Goal: Task Accomplishment & Management: Manage account settings

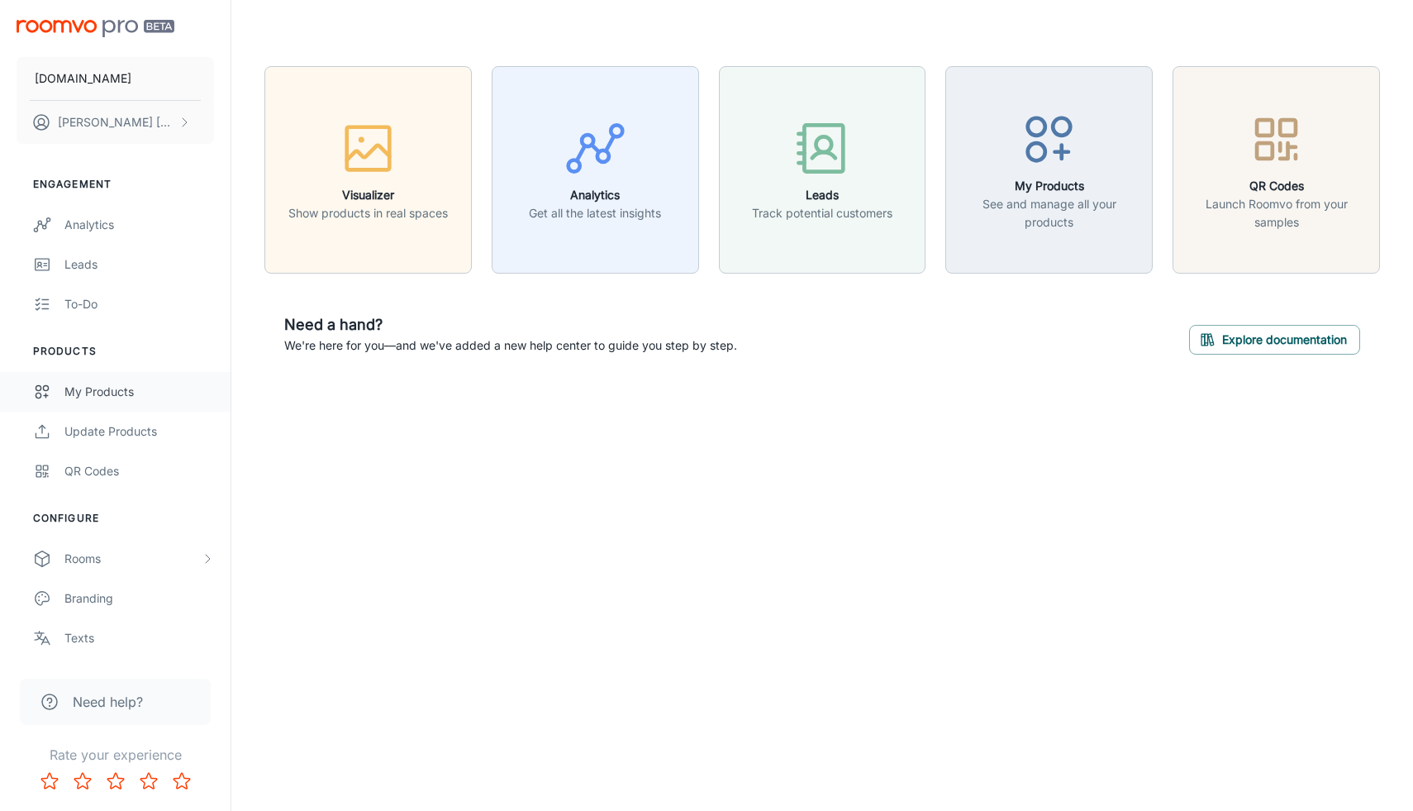
click at [84, 403] on link "My Products" at bounding box center [115, 392] width 231 height 40
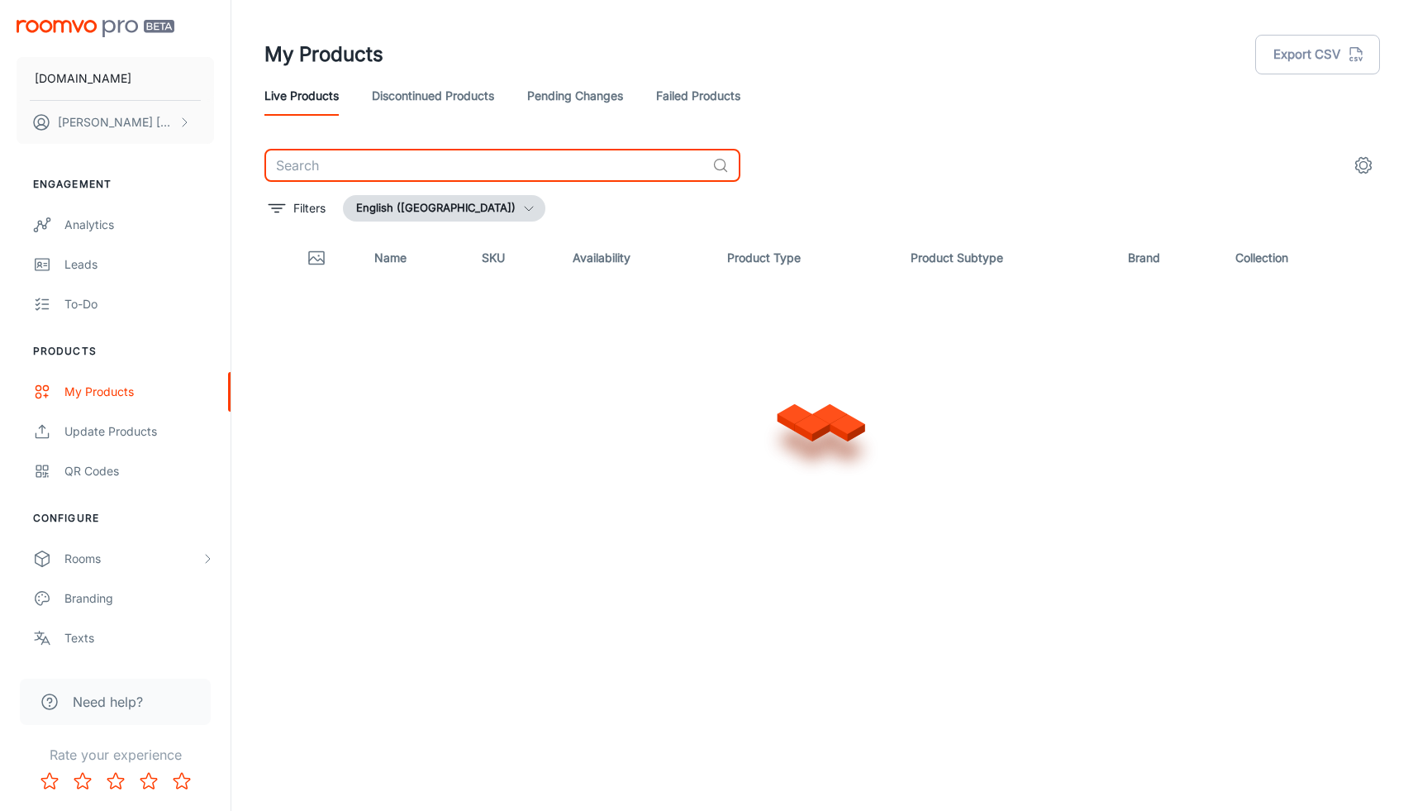
click at [322, 165] on input "text" at bounding box center [485, 165] width 441 height 33
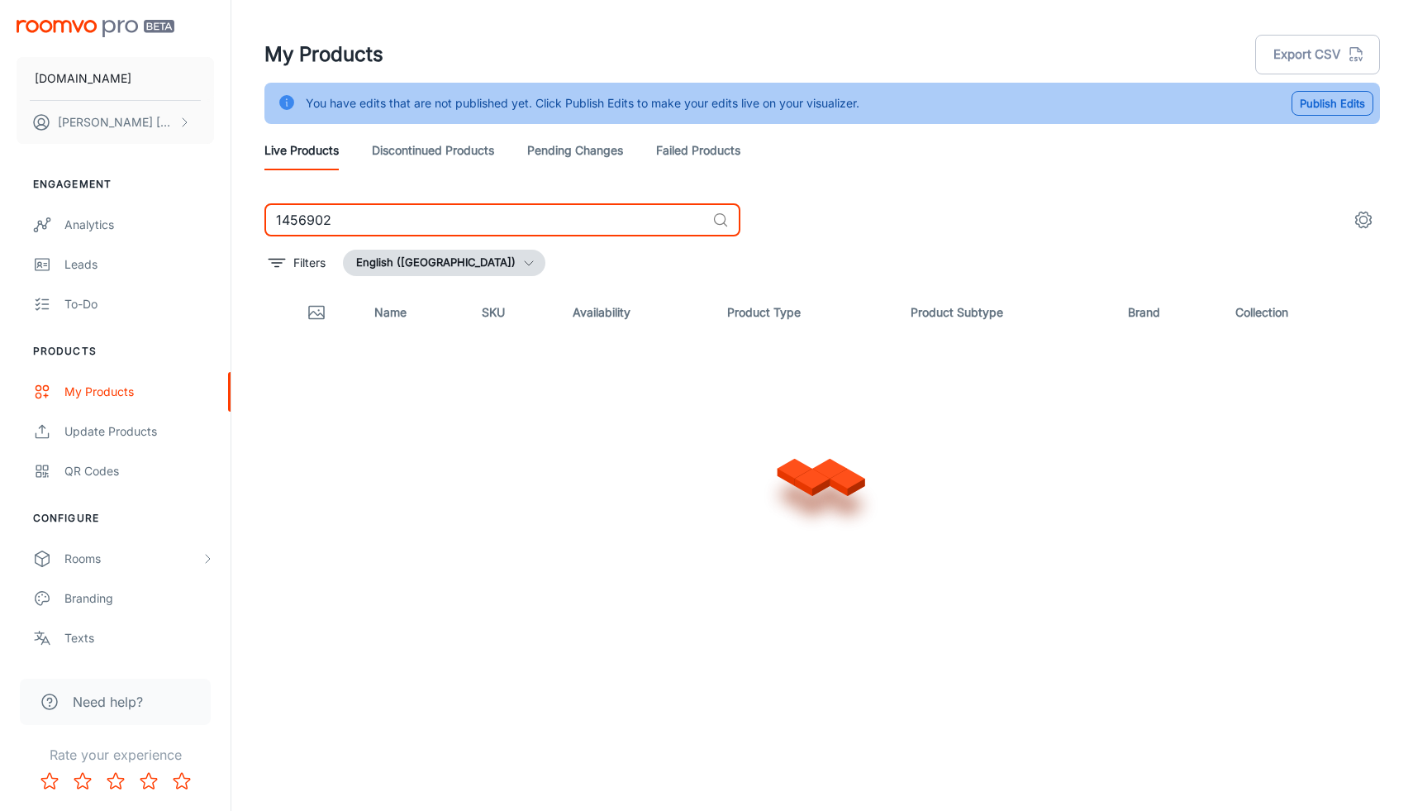
type input "1456902"
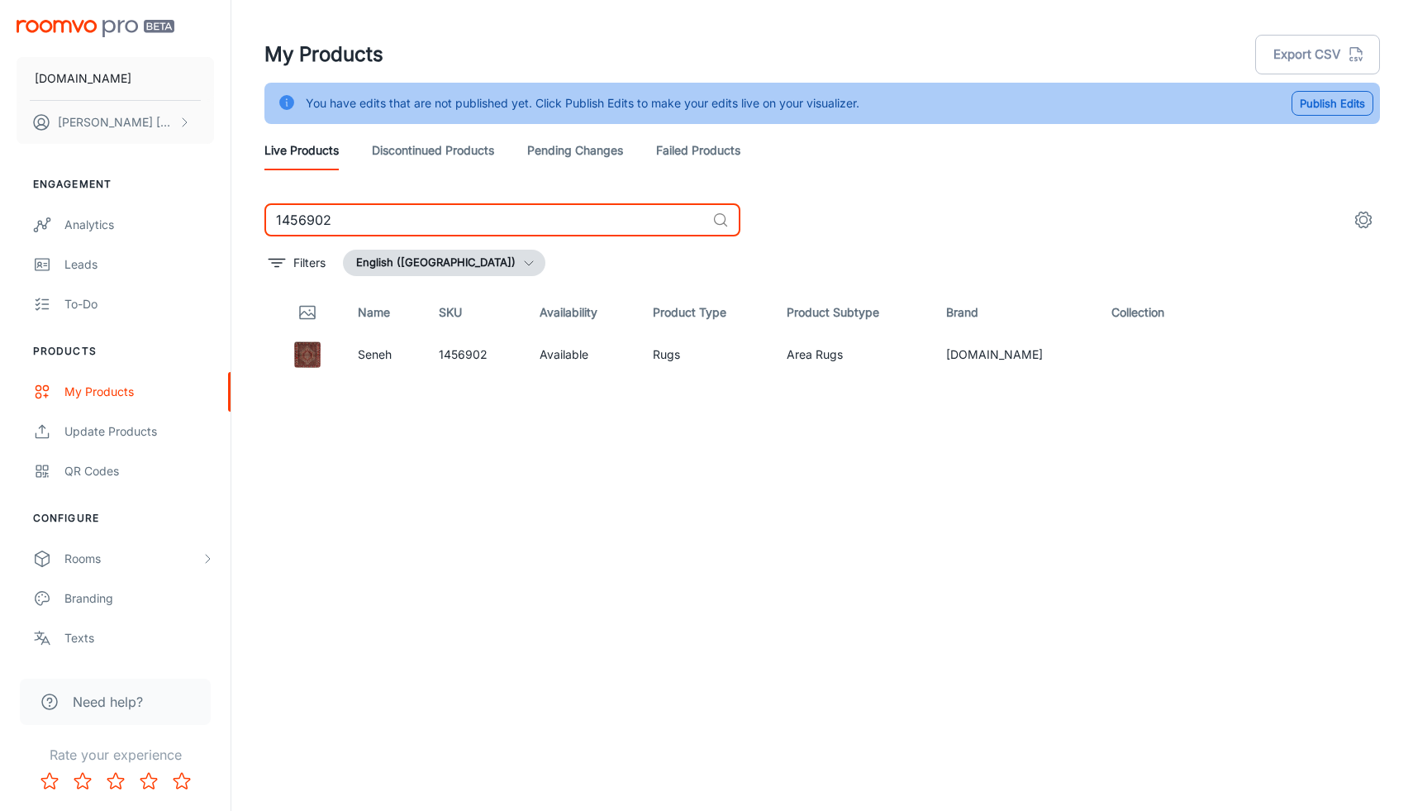
click at [310, 222] on input "1456902" at bounding box center [485, 219] width 441 height 33
click at [388, 358] on link "Seneh" at bounding box center [375, 354] width 34 height 14
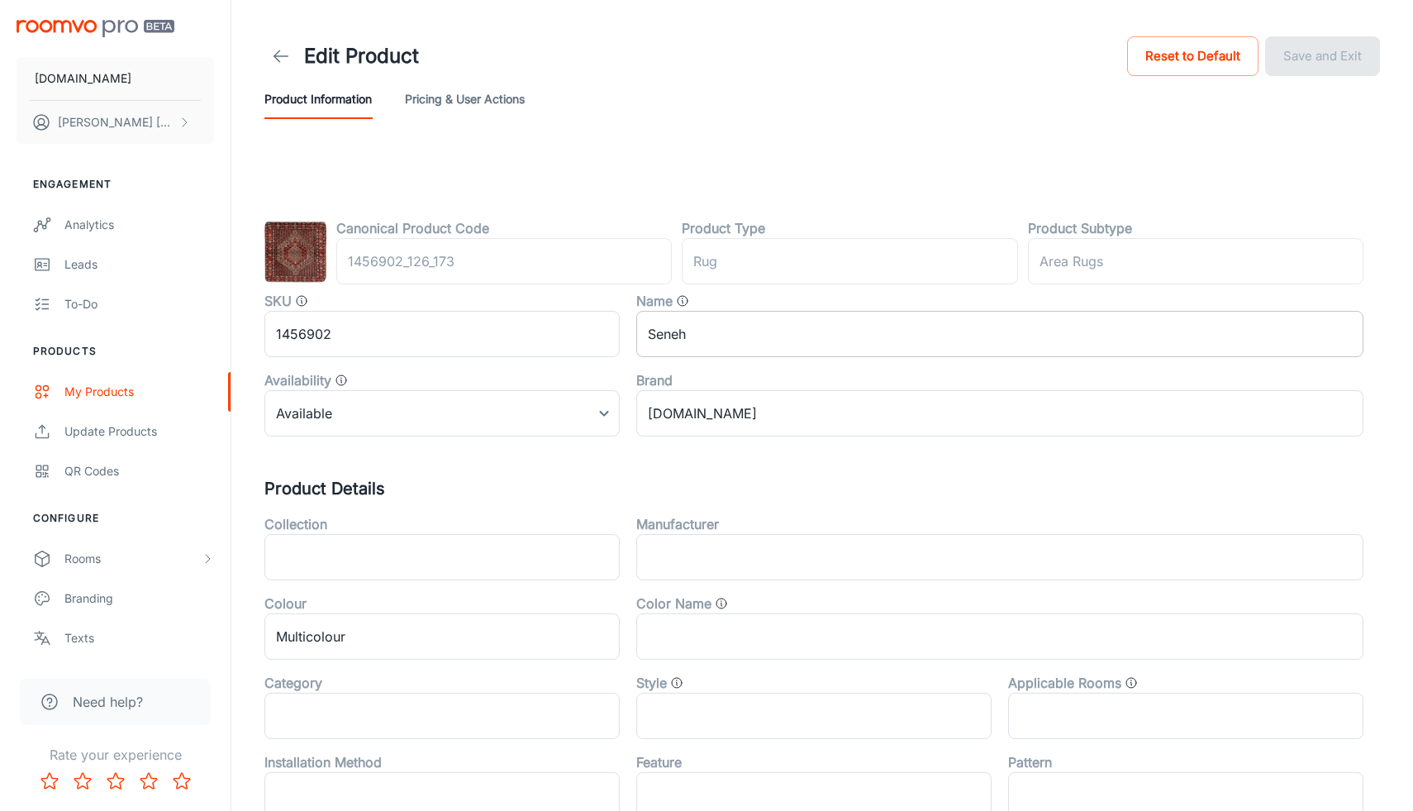
click at [737, 348] on input "Seneh" at bounding box center [999, 334] width 727 height 46
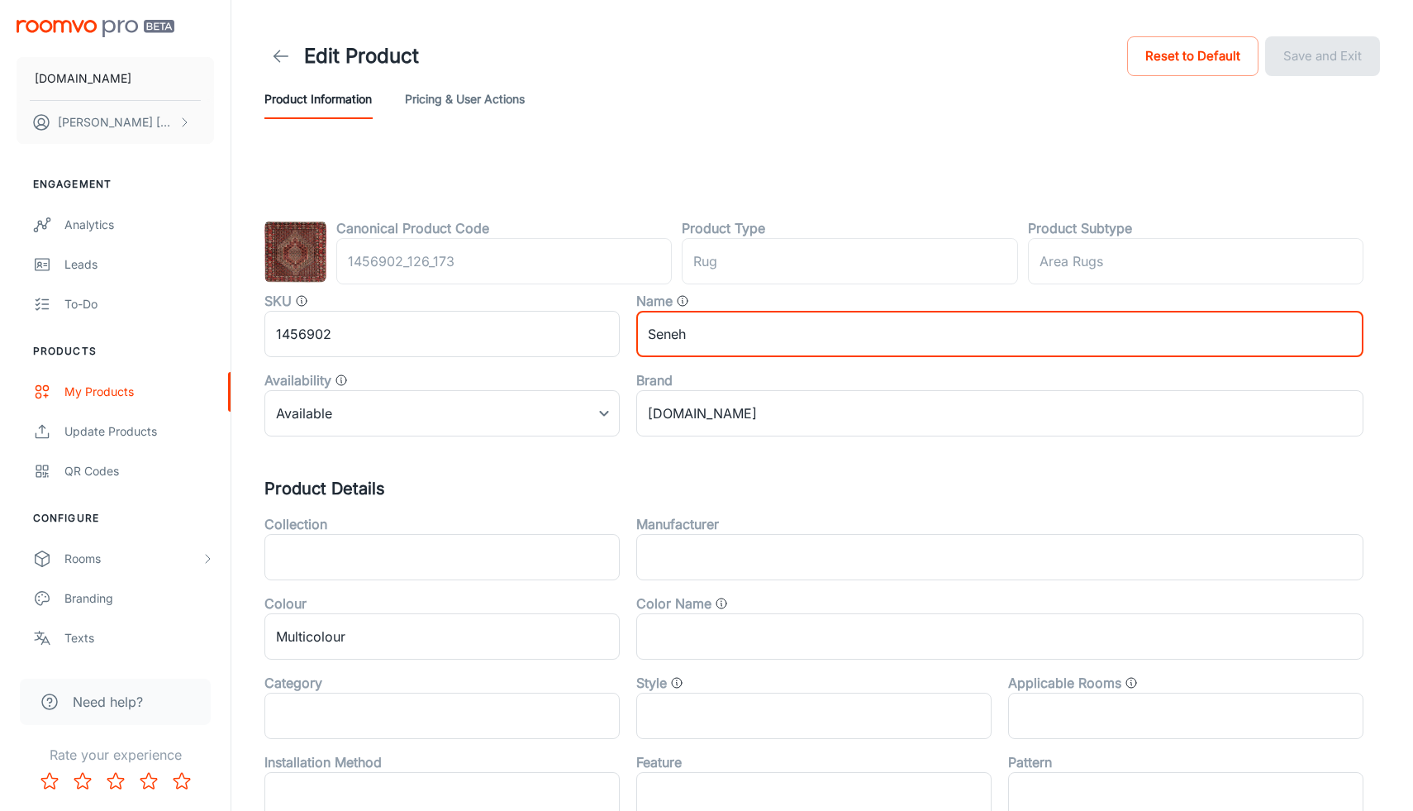
paste input "1456902"
type input "Seneh 1456902"
click at [1332, 60] on button "Save and Exit" at bounding box center [1322, 56] width 115 height 40
